Goal: Task Accomplishment & Management: Complete application form

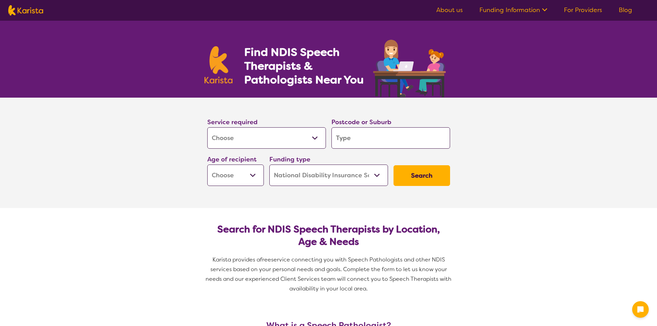
select select "[MEDICAL_DATA]"
select select "NDIS"
select select "[MEDICAL_DATA]"
select select "NDIS"
click at [390, 146] on input "search" at bounding box center [390, 137] width 119 height 21
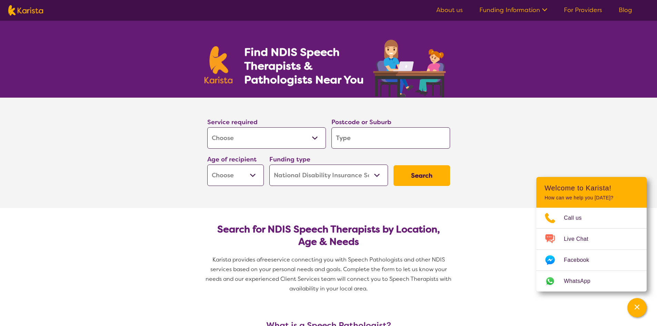
type input "4"
type input "45"
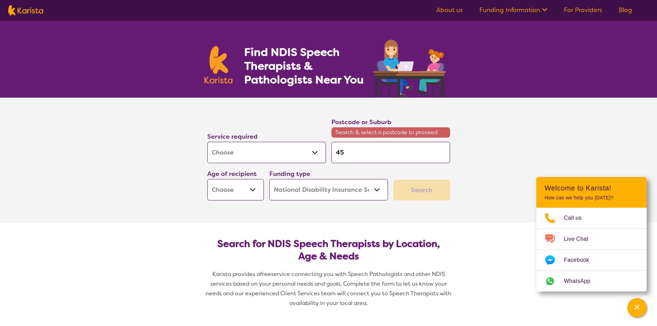
type input "457"
type input "4575"
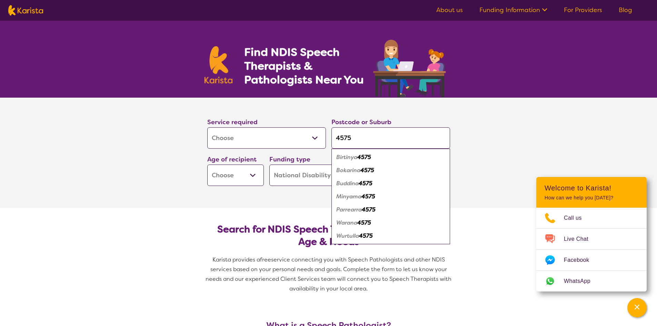
type input "4575"
click at [364, 158] on em "4575" at bounding box center [364, 156] width 14 height 7
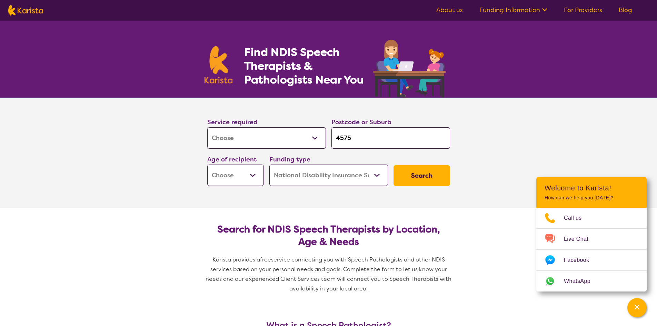
click at [237, 180] on select "Early Childhood - 0 to 9 Child - 10 to 11 Adolescent - 12 to 17 Adult - 18 to 6…" at bounding box center [235, 175] width 57 height 21
select select "EC"
click at [207, 165] on select "Early Childhood - 0 to 9 Child - 10 to 11 Adolescent - 12 to 17 Adult - 18 to 6…" at bounding box center [235, 175] width 57 height 21
select select "EC"
click at [307, 181] on select "Home Care Package (HCP) National Disability Insurance Scheme (NDIS) I don't know" at bounding box center [328, 175] width 119 height 21
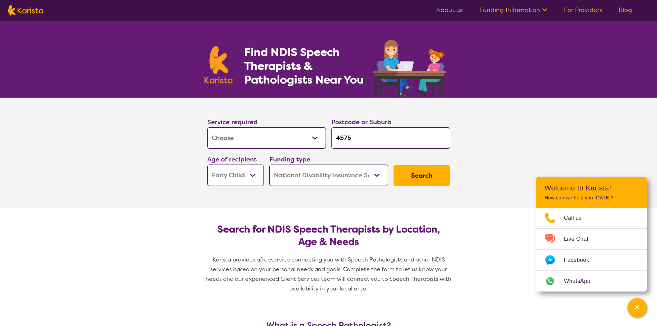
click at [269, 165] on select "Home Care Package (HCP) National Disability Insurance Scheme (NDIS) I don't know" at bounding box center [328, 175] width 119 height 21
click at [427, 170] on button "Search" at bounding box center [422, 175] width 57 height 21
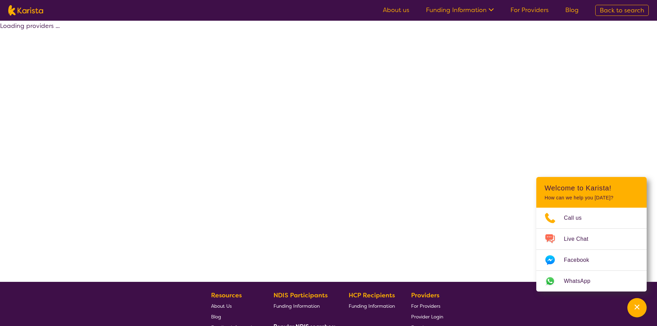
select select "by_score"
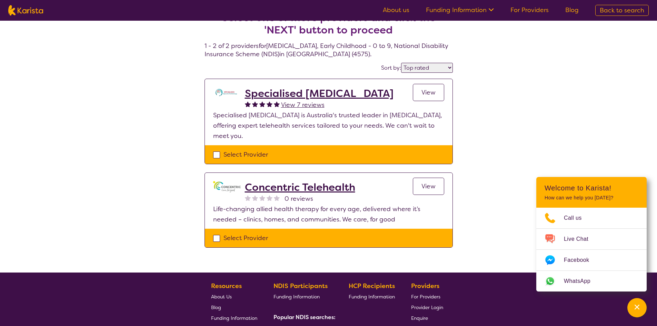
scroll to position [34, 0]
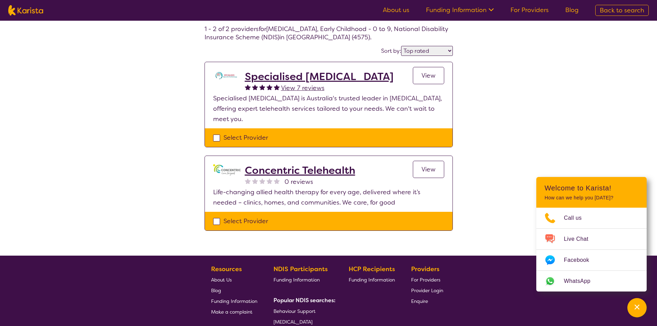
click at [249, 222] on div "Select Provider" at bounding box center [328, 221] width 231 height 10
checkbox input "true"
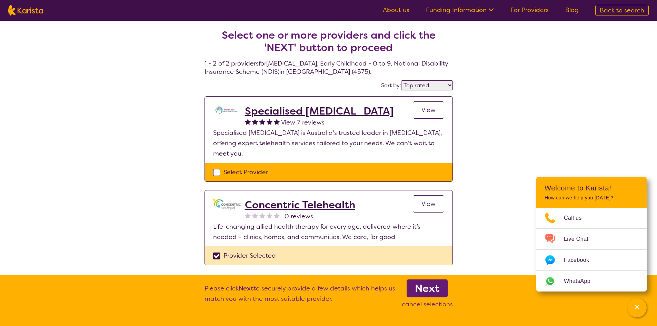
click at [427, 289] on b "Next" at bounding box center [427, 288] width 24 height 14
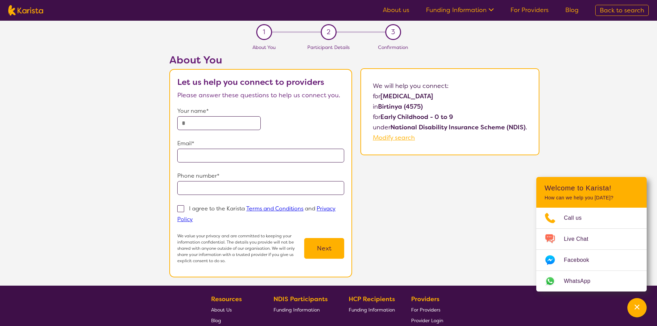
click at [394, 136] on span "Modify search" at bounding box center [394, 137] width 42 height 8
select select "[MEDICAL_DATA]"
select select "EC"
select select "NDIS"
select select "[MEDICAL_DATA]"
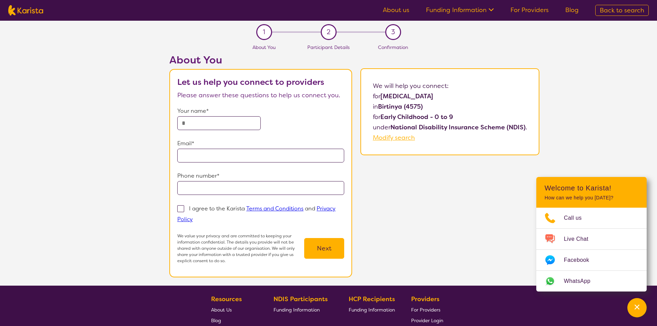
select select "EC"
select select "NDIS"
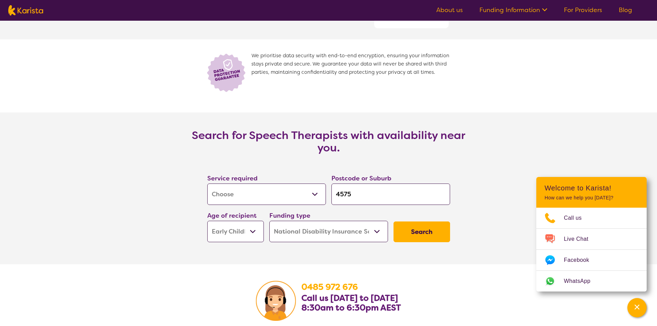
scroll to position [862, 0]
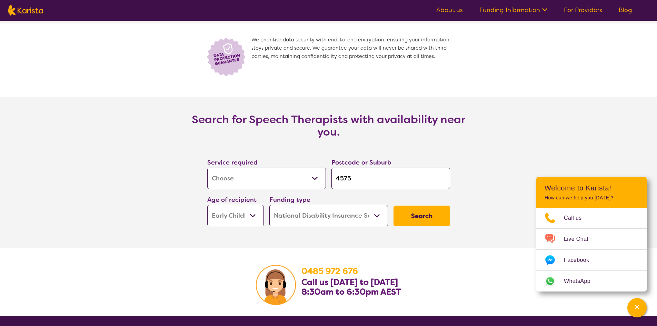
click at [413, 219] on button "Search" at bounding box center [422, 216] width 57 height 21
select select "by_score"
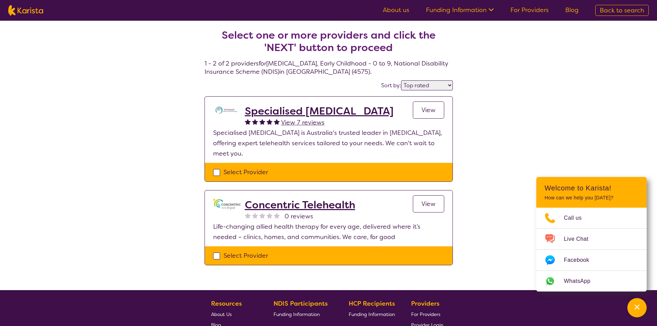
click at [433, 203] on span "View" at bounding box center [428, 204] width 14 height 8
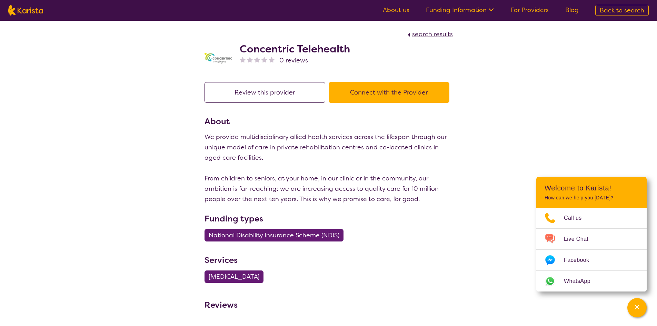
click at [399, 89] on button "Connect with the Provider" at bounding box center [389, 92] width 121 height 21
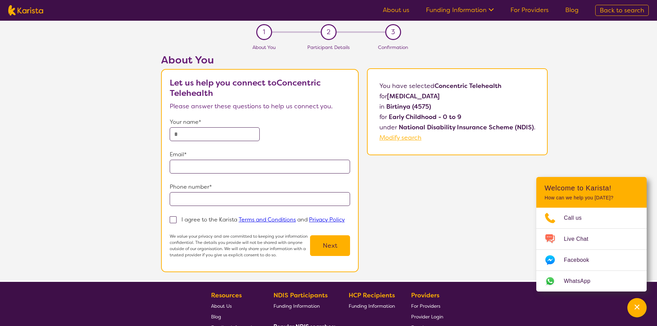
click at [217, 136] on input "text" at bounding box center [215, 134] width 90 height 14
type input "**********"
drag, startPoint x: 222, startPoint y: 198, endPoint x: 132, endPoint y: 198, distance: 90.4
click at [132, 198] on div "**********" at bounding box center [354, 167] width 605 height 227
type input "**********"
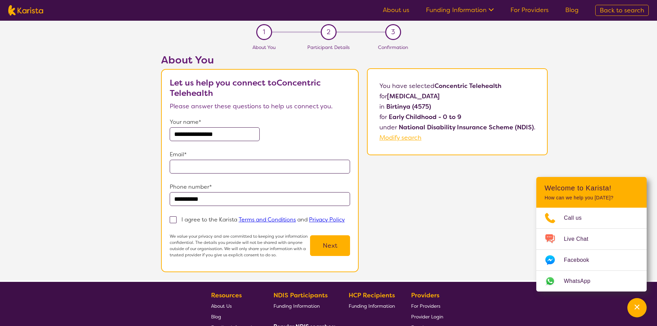
click at [205, 163] on input "email" at bounding box center [260, 167] width 180 height 14
type input "**********"
click at [173, 222] on span at bounding box center [173, 219] width 7 height 7
click at [345, 221] on input "I agree to the Karista Terms and Conditions and Privacy Policy" at bounding box center [347, 219] width 4 height 4
checkbox input "true"
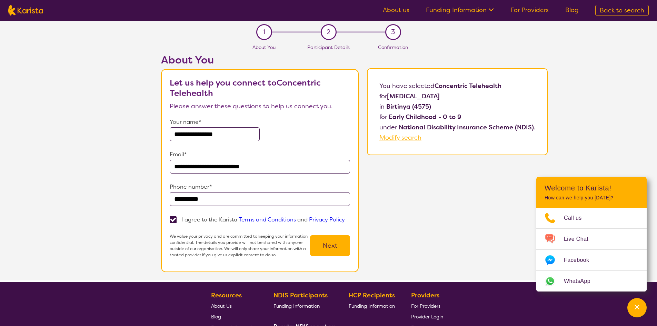
click at [333, 245] on button "Next" at bounding box center [330, 245] width 40 height 21
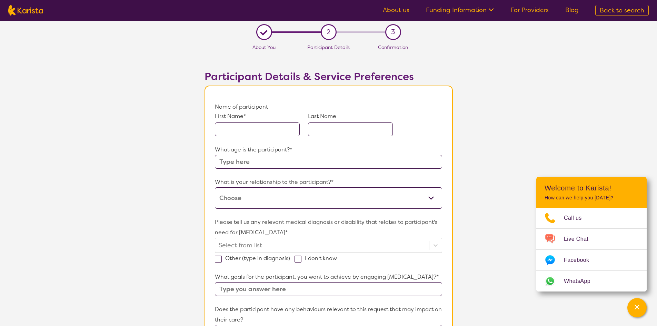
click at [242, 130] on input "text" at bounding box center [257, 129] width 85 height 14
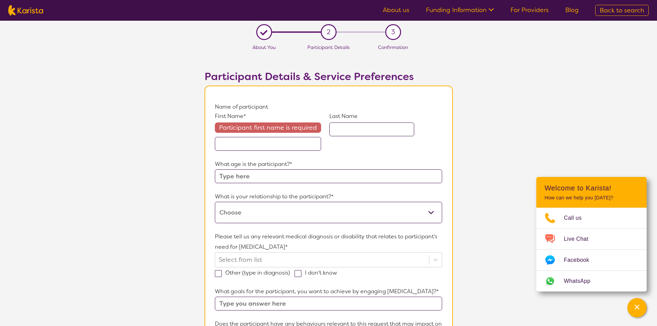
click at [272, 192] on div "What is your relationship to the participant?* This request is for myself I am …" at bounding box center [328, 207] width 227 height 32
select select "I am their parent"
click at [215, 202] on select "This request is for myself I am their parent I am their child I am their spouse…" at bounding box center [328, 212] width 227 height 21
click at [248, 145] on input "text" at bounding box center [268, 144] width 106 height 14
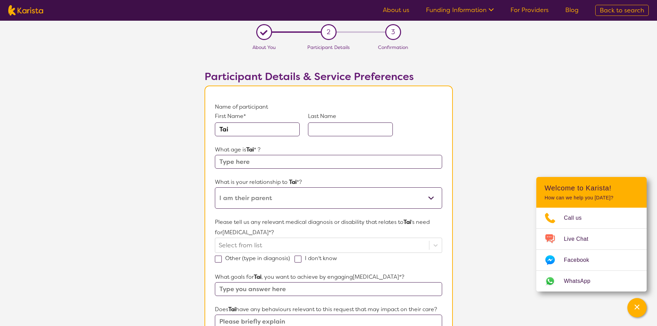
click at [268, 167] on input "text" at bounding box center [328, 162] width 227 height 14
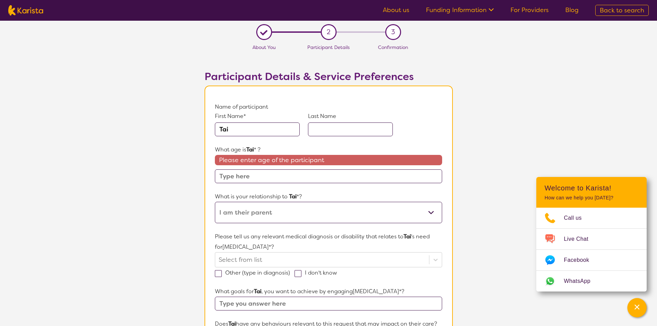
drag, startPoint x: 215, startPoint y: 128, endPoint x: 192, endPoint y: 126, distance: 22.2
click at [192, 126] on section "L About You 2 Participant Details 3 Confirmation Participant Details & Service …" at bounding box center [328, 327] width 657 height 612
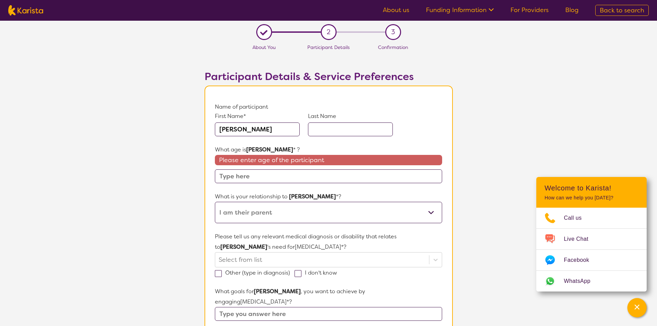
type input "[PERSON_NAME]"
click at [375, 133] on input "text" at bounding box center [350, 129] width 85 height 14
type input "[PERSON_NAME] [PERSON_NAME]"
click at [343, 175] on input "text" at bounding box center [328, 176] width 227 height 14
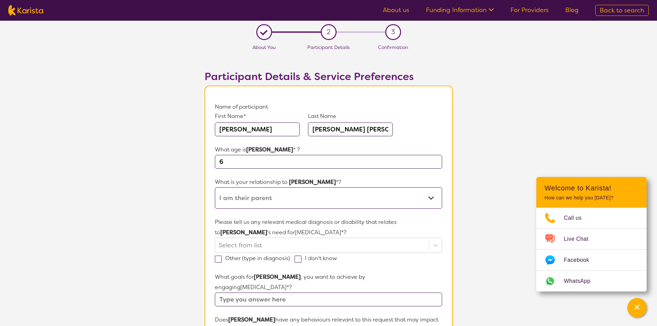
type input "6"
click at [232, 201] on select "This request is for myself I am their parent I am their child I am their spouse…" at bounding box center [328, 197] width 227 height 21
click at [215, 187] on select "This request is for myself I am their parent I am their child I am their spouse…" at bounding box center [328, 197] width 227 height 21
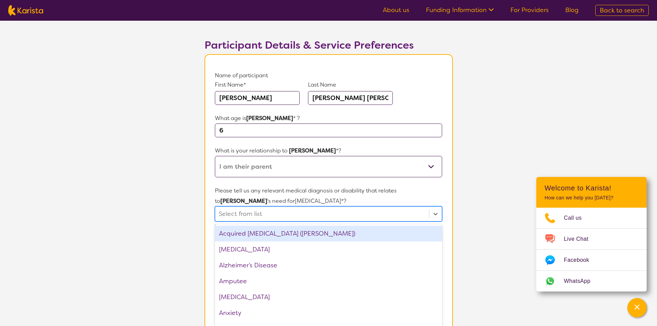
click at [323, 221] on div "option Acquired [MEDICAL_DATA] (ABI) focused, 1 of 75. 75 results available. Us…" at bounding box center [328, 213] width 227 height 15
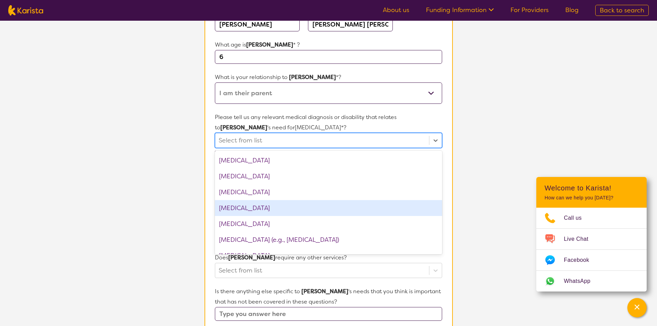
scroll to position [365, 0]
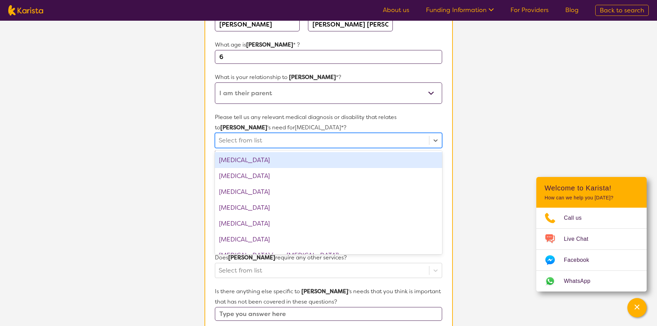
click at [278, 163] on div "[MEDICAL_DATA]" at bounding box center [328, 160] width 227 height 16
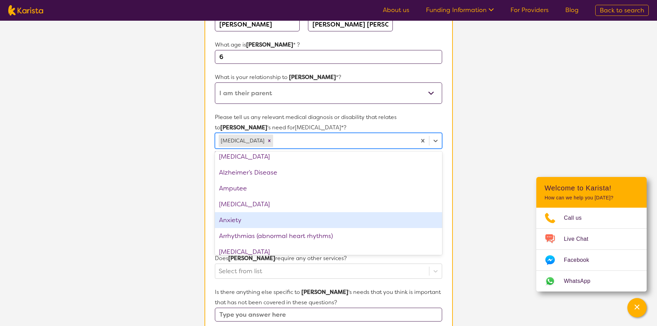
scroll to position [0, 0]
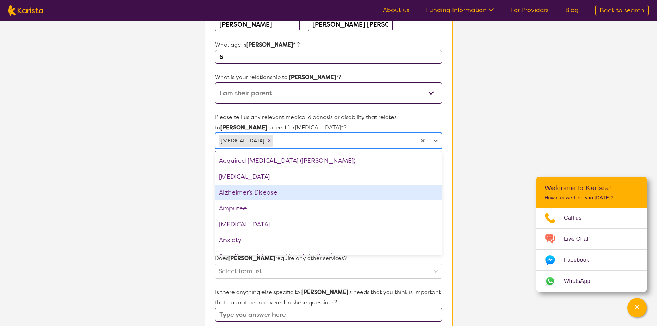
click at [491, 199] on section "L About You 2 Participant Details 3 Confirmation Participant Details & Service …" at bounding box center [328, 225] width 657 height 619
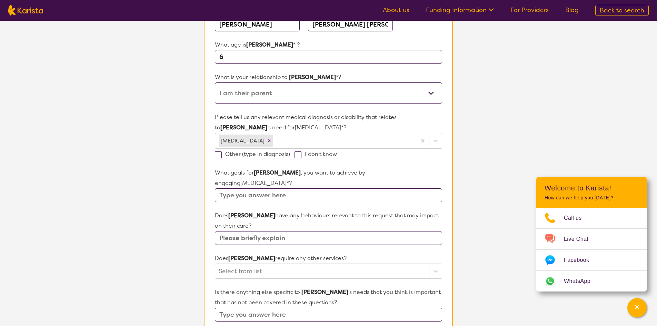
click at [301, 154] on span at bounding box center [298, 154] width 7 height 7
click at [337, 154] on input "I don't know" at bounding box center [339, 153] width 4 height 4
checkbox input "true"
click at [289, 188] on input "text" at bounding box center [328, 195] width 227 height 14
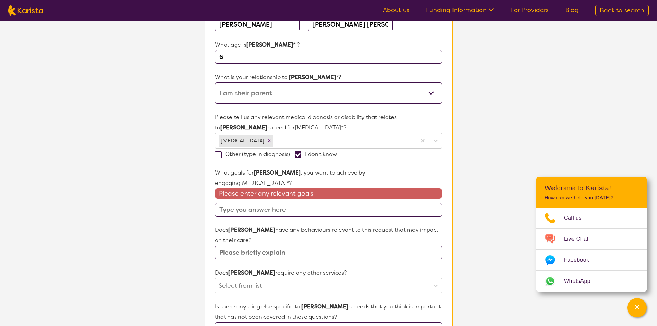
click at [279, 231] on div "Does [PERSON_NAME] have any behaviours relevant to this request that may impact…" at bounding box center [328, 242] width 227 height 34
click at [318, 246] on input "text" at bounding box center [328, 253] width 227 height 14
click at [269, 203] on input "text" at bounding box center [328, 210] width 227 height 14
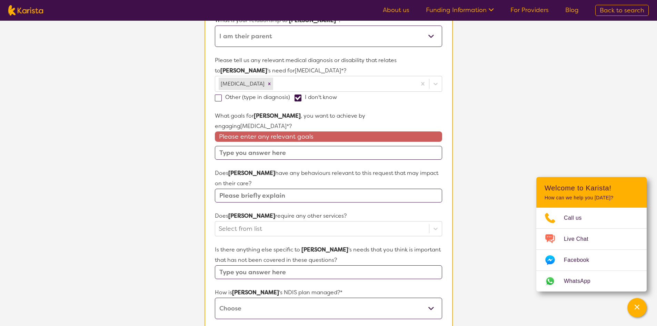
scroll to position [208, 0]
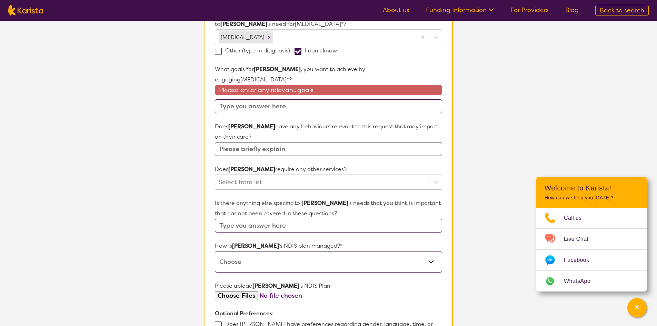
click at [282, 176] on div at bounding box center [322, 182] width 207 height 12
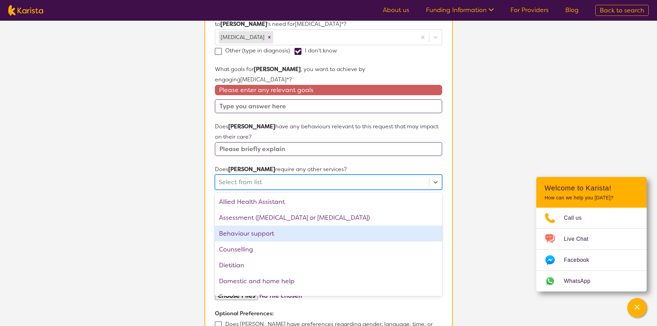
click at [272, 226] on div "Behaviour support" at bounding box center [328, 234] width 227 height 16
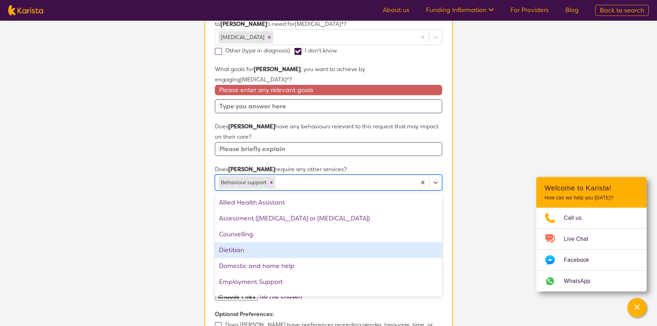
click at [282, 242] on div "Dietitian" at bounding box center [328, 250] width 227 height 16
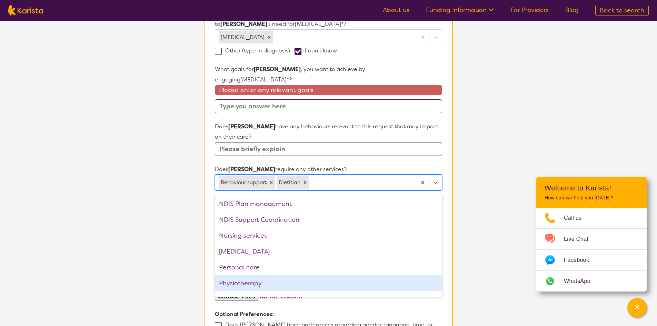
scroll to position [138, 0]
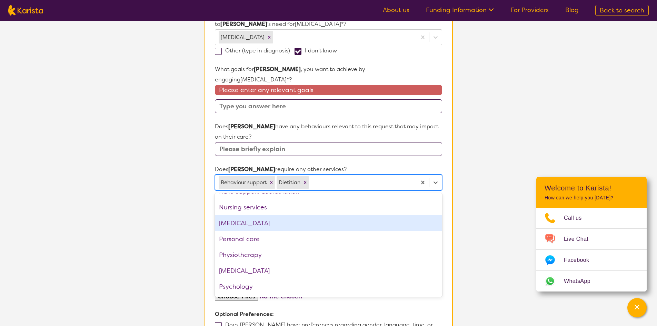
click at [329, 215] on div "[MEDICAL_DATA]" at bounding box center [328, 223] width 227 height 16
click at [473, 221] on section "L About You 2 Participant Details 3 Confirmation Participant Details & Service …" at bounding box center [328, 129] width 657 height 634
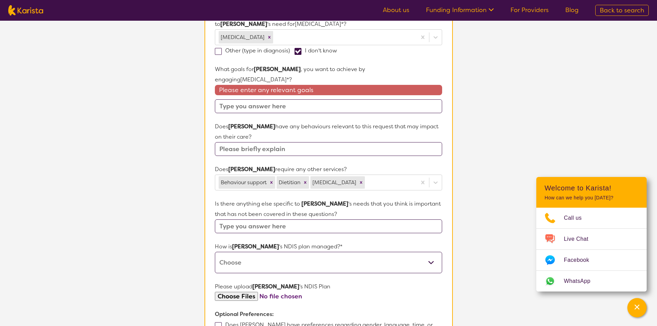
click at [366, 252] on select "Self-managed NDIS plan Managed by a registered plan management provider (not th…" at bounding box center [328, 262] width 227 height 21
select select "Plan Managed"
click at [215, 252] on select "Self-managed NDIS plan Managed by a registered plan management provider (not th…" at bounding box center [328, 262] width 227 height 21
click at [450, 292] on section "Name of participant First Name* [PERSON_NAME] Last Name [PERSON_NAME] [PERSON_N…" at bounding box center [329, 149] width 248 height 545
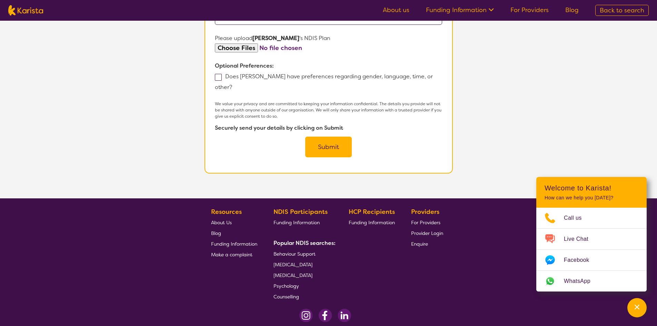
scroll to position [440, 0]
